Goal: Register for event/course

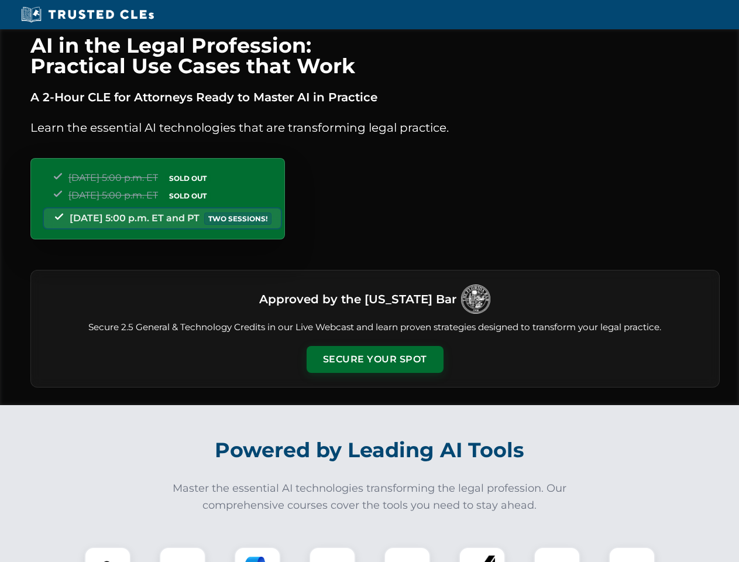
click at [374, 359] on button "Secure Your Spot" at bounding box center [374, 359] width 137 height 27
click at [108, 554] on img at bounding box center [108, 570] width 34 height 34
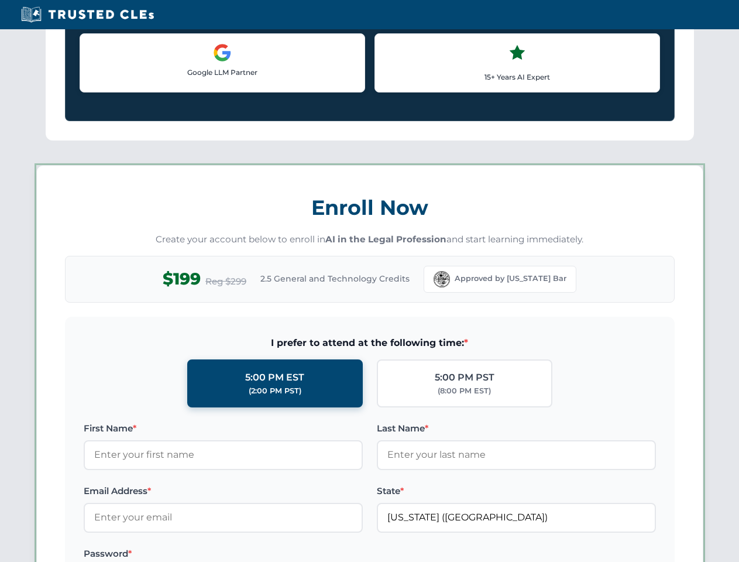
click at [257, 554] on label "Password *" at bounding box center [223, 553] width 279 height 14
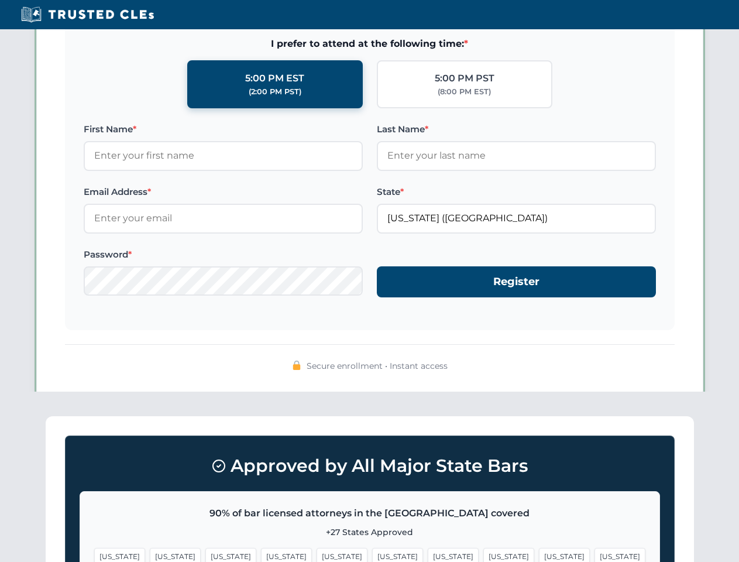
click at [539, 554] on span "[US_STATE]" at bounding box center [564, 555] width 51 height 17
